Goal: Check status: Check status

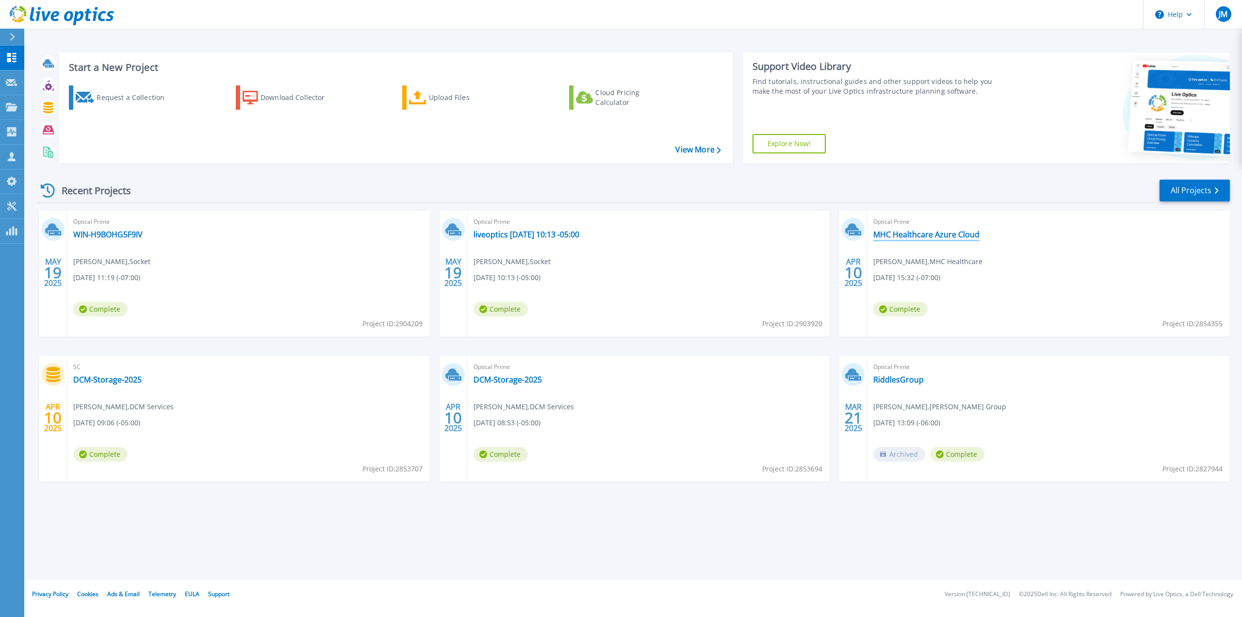
click at [961, 231] on link "MHC Healthcare Azure Cloud" at bounding box center [926, 235] width 106 height 10
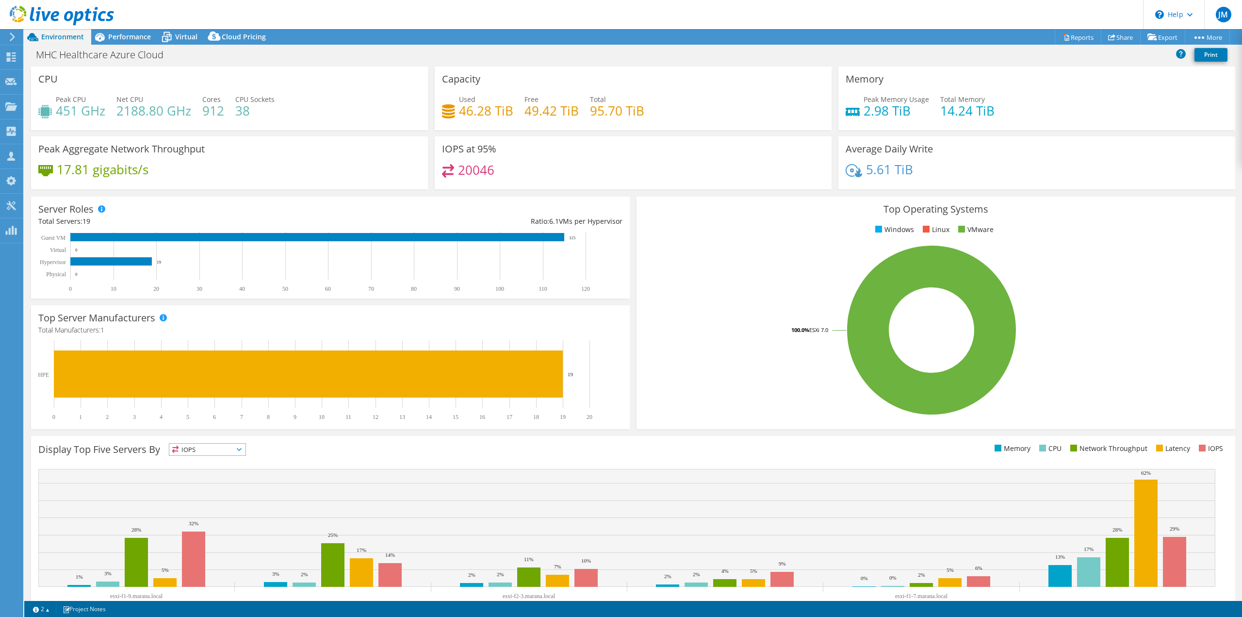
select select "USWest"
select select "USD"
